Goal: Check status: Check status

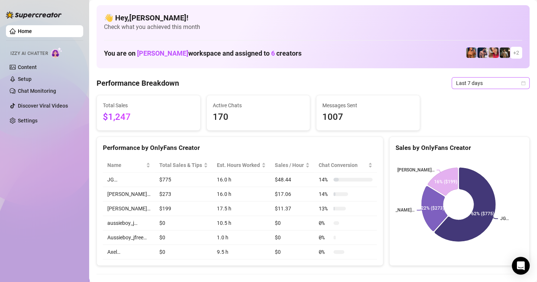
click at [521, 81] on icon "calendar" at bounding box center [523, 83] width 4 height 4
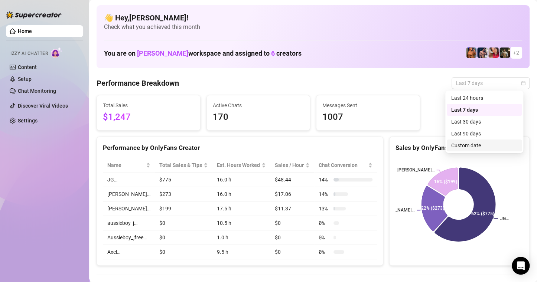
click at [463, 146] on div "Custom date" at bounding box center [484, 145] width 66 height 8
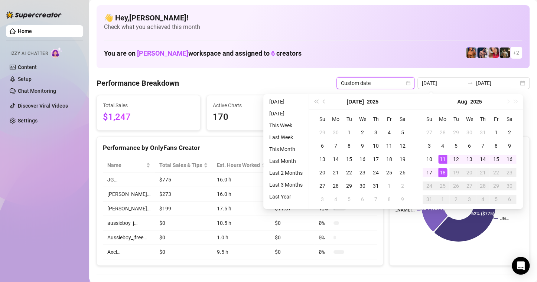
type input "[DATE]"
click at [443, 176] on div "18" at bounding box center [442, 172] width 9 height 9
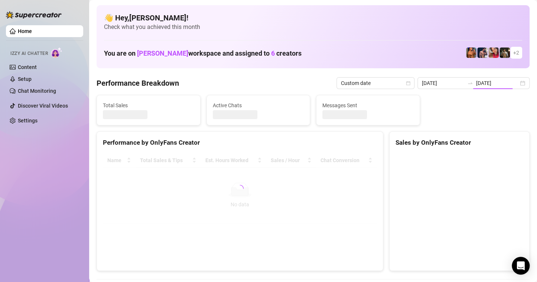
type input "[DATE]"
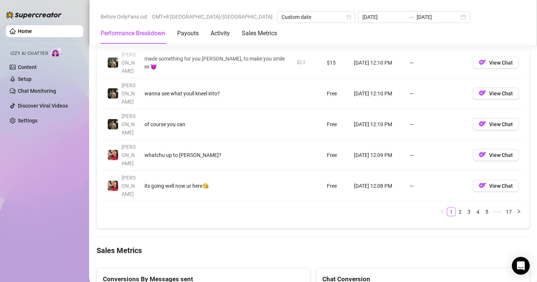
scroll to position [928, 0]
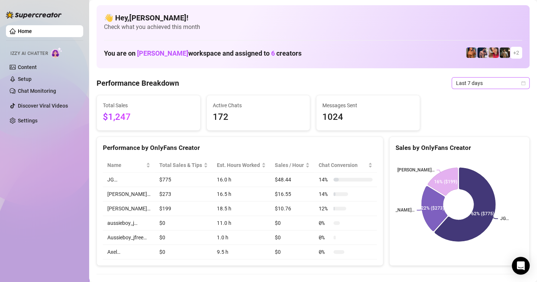
click at [514, 78] on span "Last 7 days" at bounding box center [490, 83] width 69 height 11
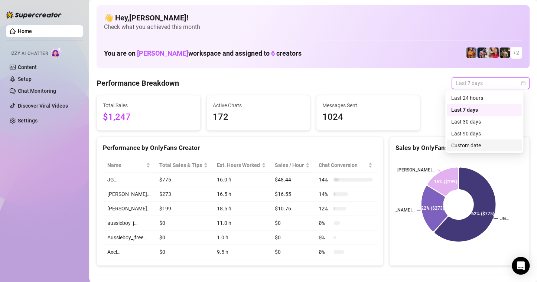
click at [483, 147] on div "Custom date" at bounding box center [484, 145] width 66 height 8
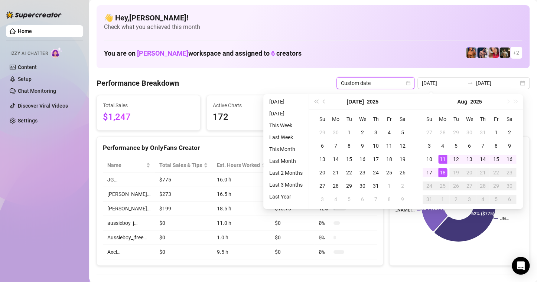
type input "[DATE]"
click at [443, 172] on div "18" at bounding box center [442, 172] width 9 height 9
type input "[DATE]"
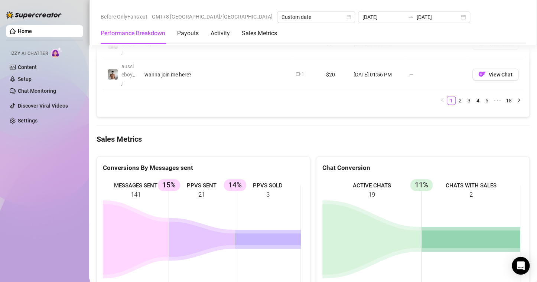
scroll to position [891, 0]
